Goal: Entertainment & Leisure: Consume media (video, audio)

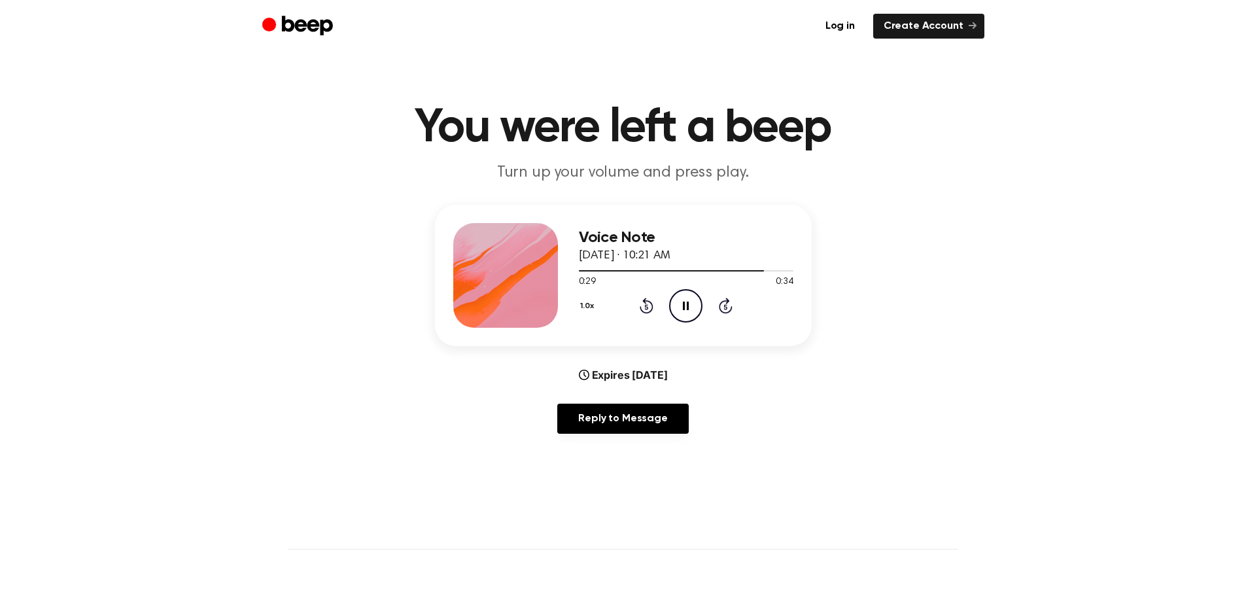
click at [431, 452] on main "You were left a beep Turn up your volume and press play. Voice Note August 20, …" at bounding box center [623, 421] width 1246 height 843
click at [686, 306] on icon at bounding box center [686, 305] width 7 height 8
click at [103, 329] on div "Voice Note [DATE] · 11:19 AM 0:25 0:40 Your browser does not support the [objec…" at bounding box center [623, 324] width 1214 height 239
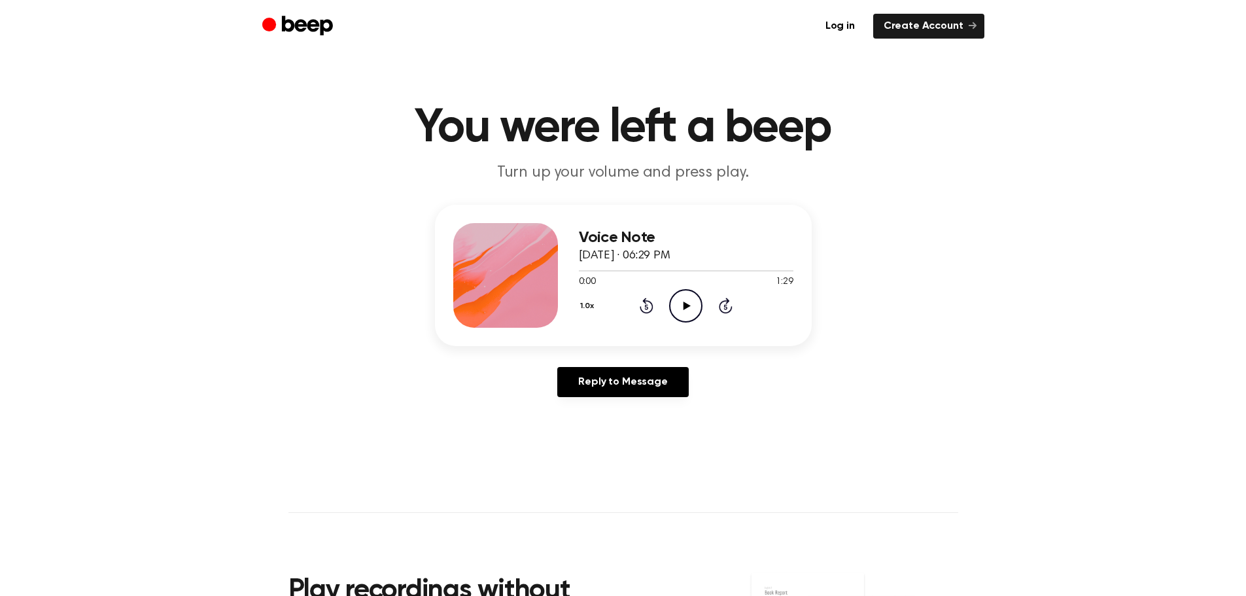
click at [696, 300] on icon "Play Audio" at bounding box center [685, 305] width 33 height 33
